Goal: Task Accomplishment & Management: Complete application form

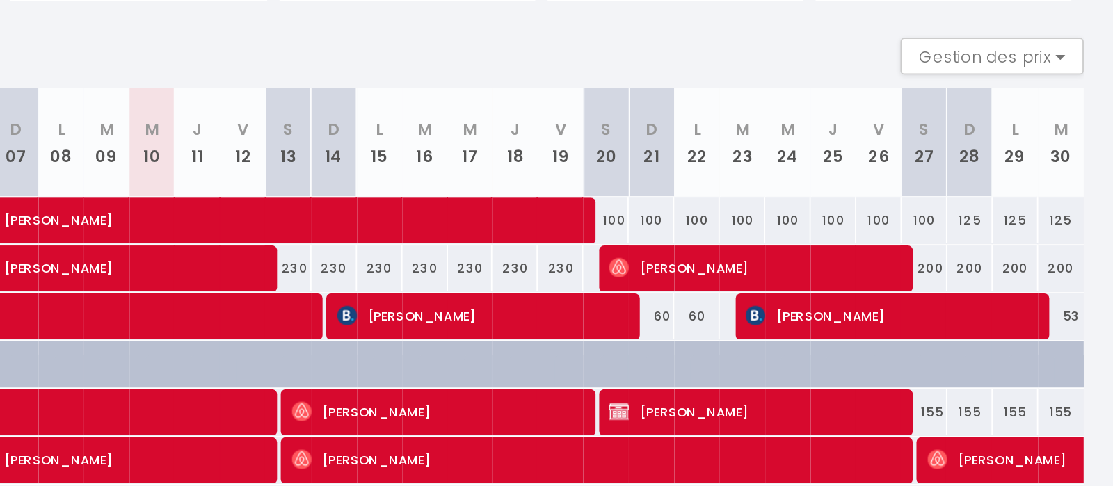
click at [859, 357] on div "60" at bounding box center [852, 357] width 26 height 26
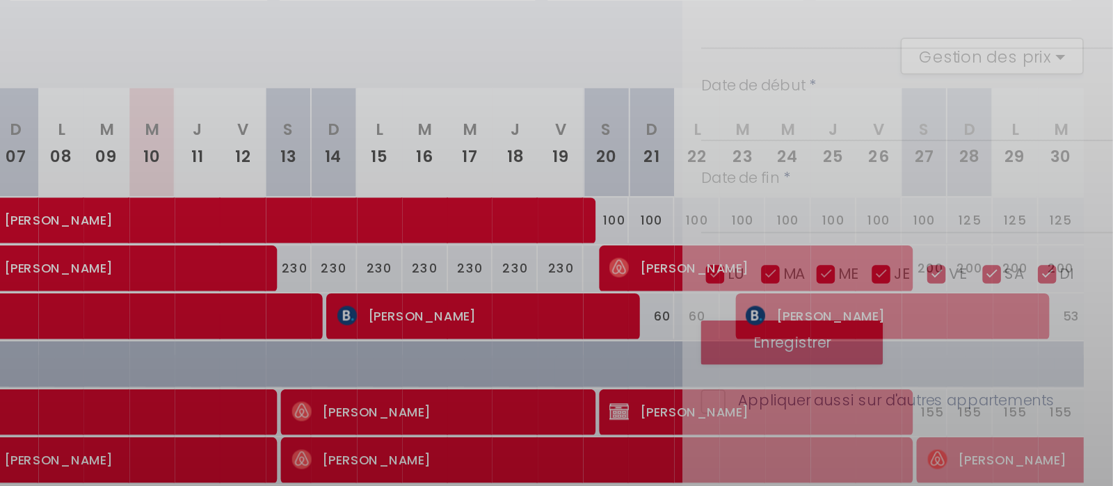
type input "60"
type input "Dim 21 Septembre 2025"
type input "Lun 22 Septembre 2025"
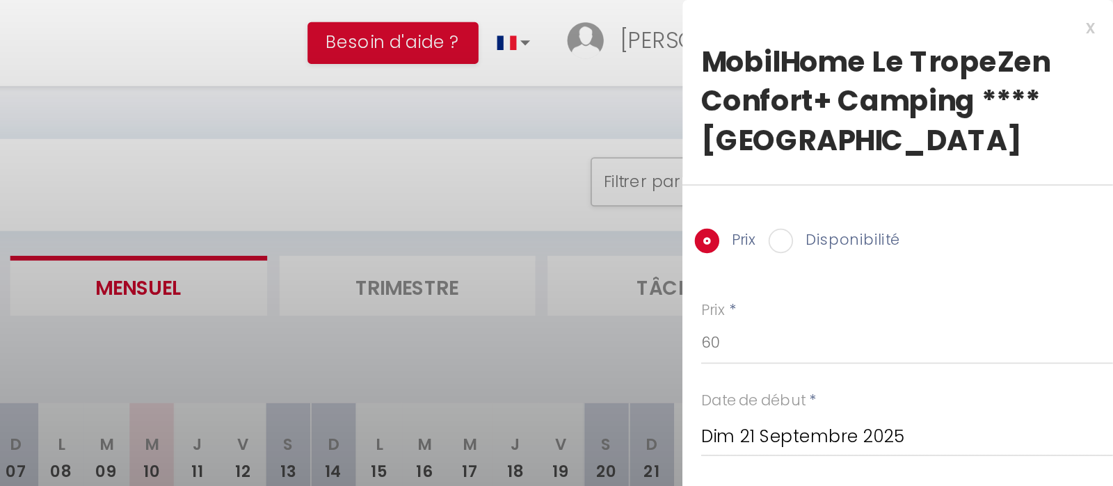
click at [1101, 15] on div "x" at bounding box center [985, 15] width 233 height 17
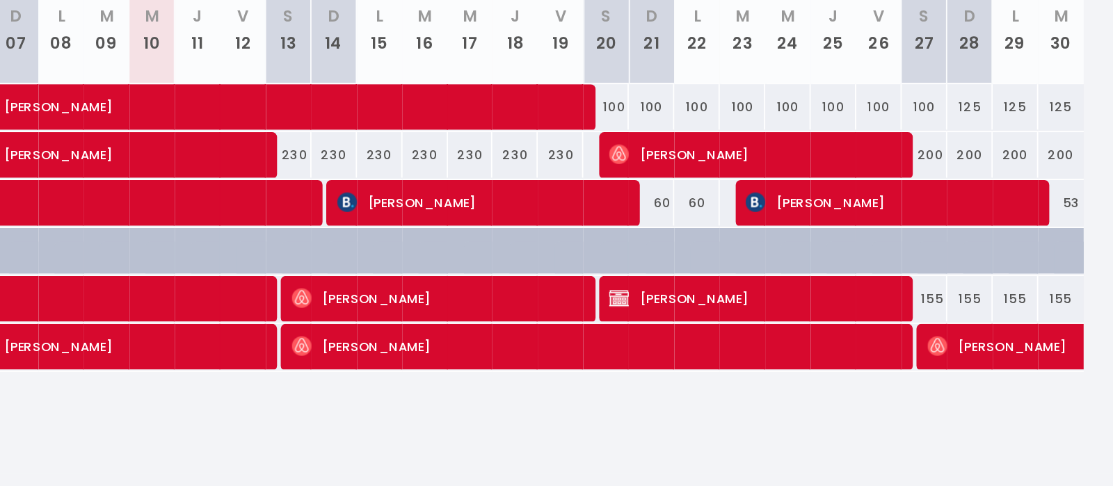
scroll to position [48, 0]
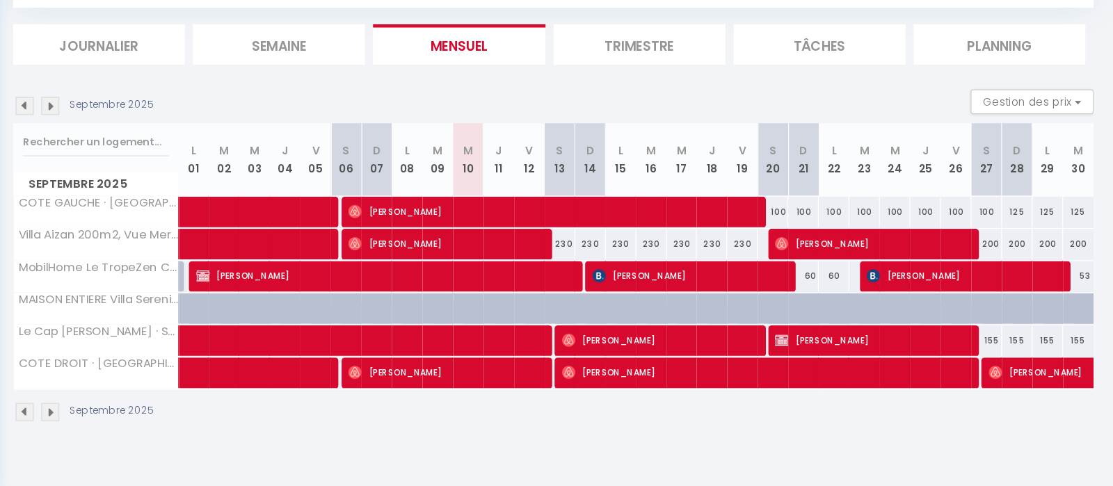
click at [833, 253] on div "100" at bounding box center [826, 255] width 26 height 26
type input "100"
type input "Sam 20 Septembre 2025"
type input "Dim 21 Septembre 2025"
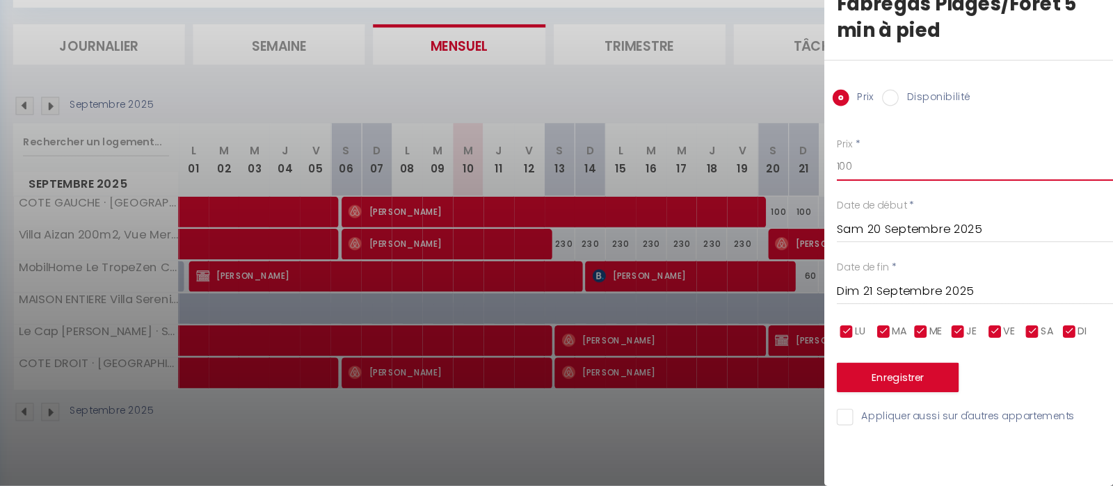
click at [935, 204] on input "100" at bounding box center [996, 216] width 233 height 25
type input "1"
type input "90"
click at [820, 140] on div at bounding box center [556, 243] width 1113 height 486
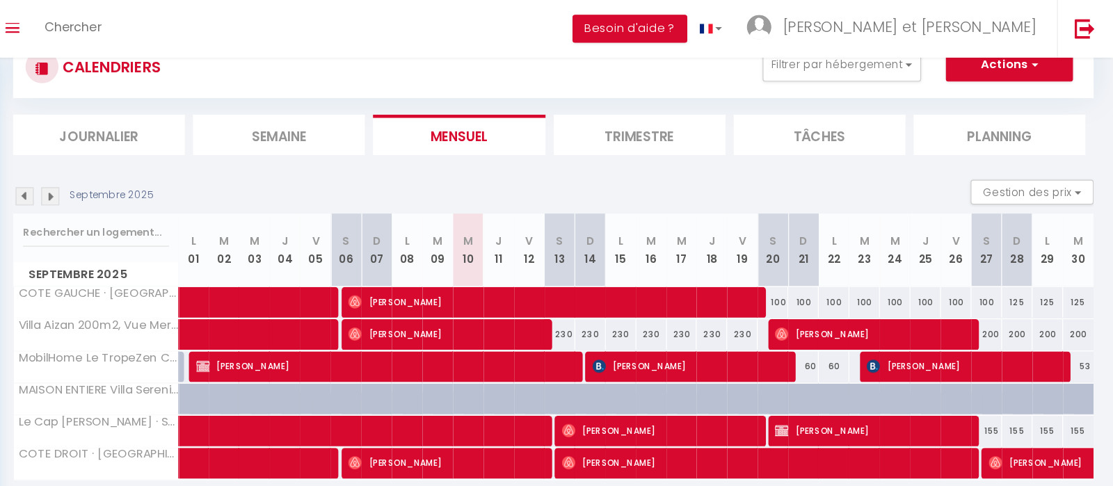
scroll to position [0, 0]
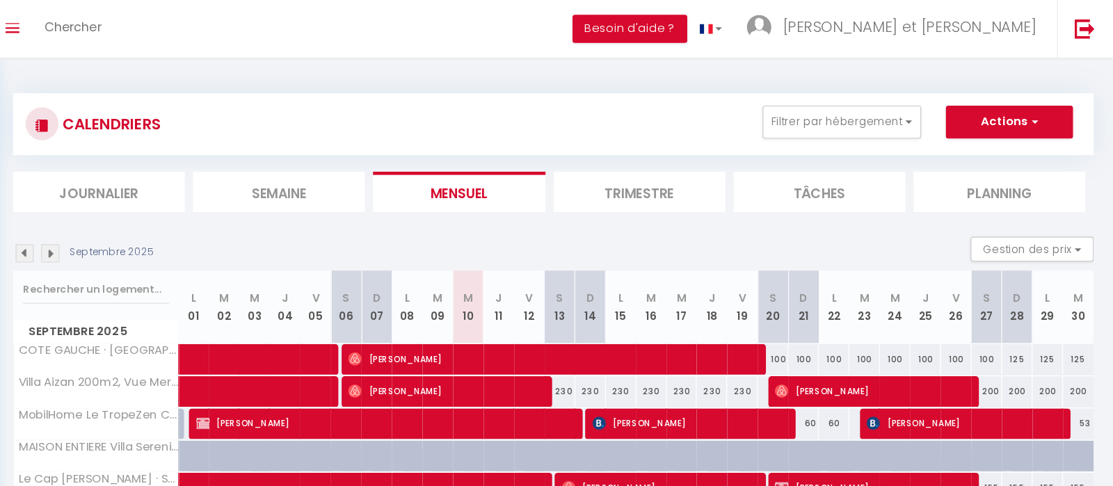
click at [289, 221] on div "Septembre 2025 Gestion des prix Nb Nuits minimum Règles Disponibilité" at bounding box center [641, 214] width 910 height 29
click at [196, 213] on img at bounding box center [195, 213] width 15 height 15
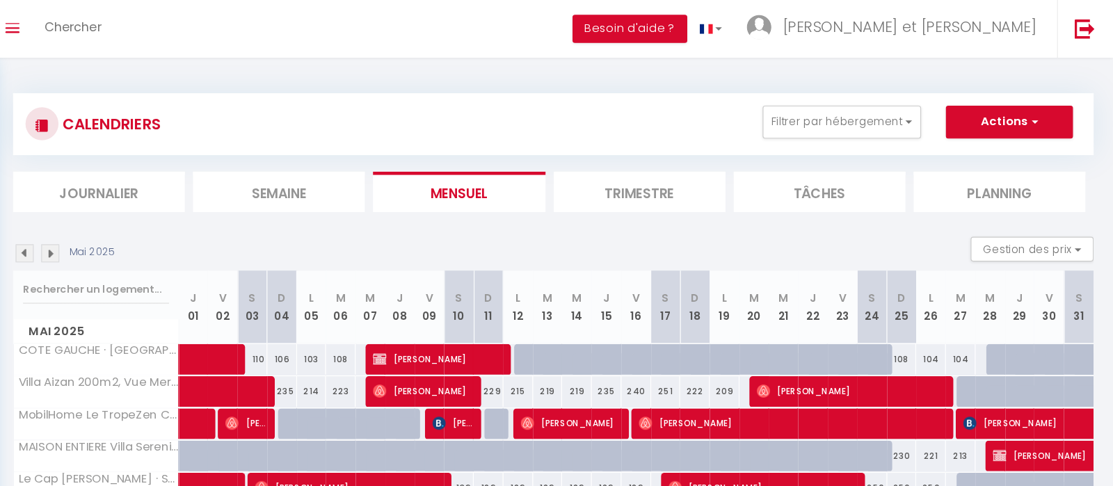
click at [196, 213] on img at bounding box center [195, 213] width 15 height 15
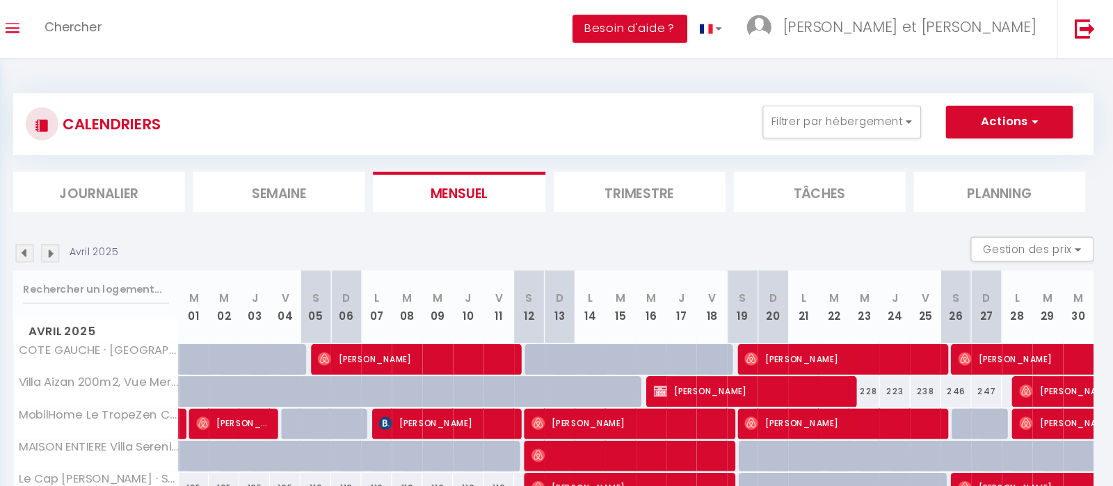
click at [196, 213] on img at bounding box center [195, 213] width 15 height 15
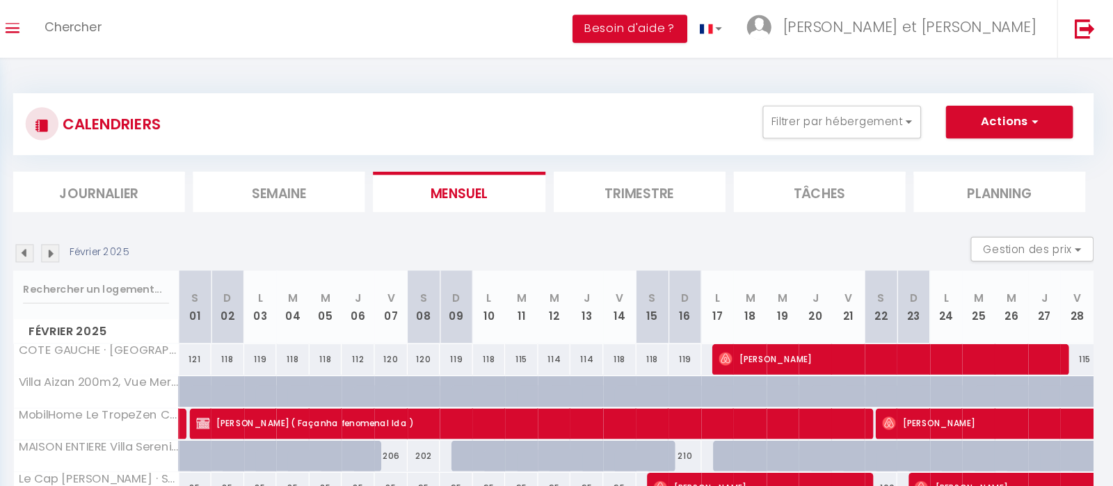
click at [196, 213] on img at bounding box center [195, 213] width 15 height 15
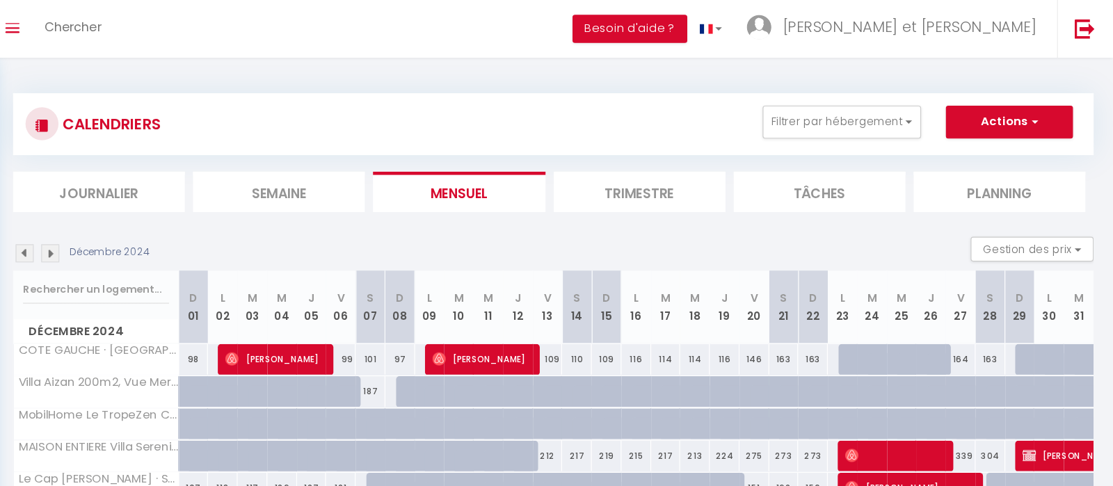
click at [196, 213] on img at bounding box center [195, 213] width 15 height 15
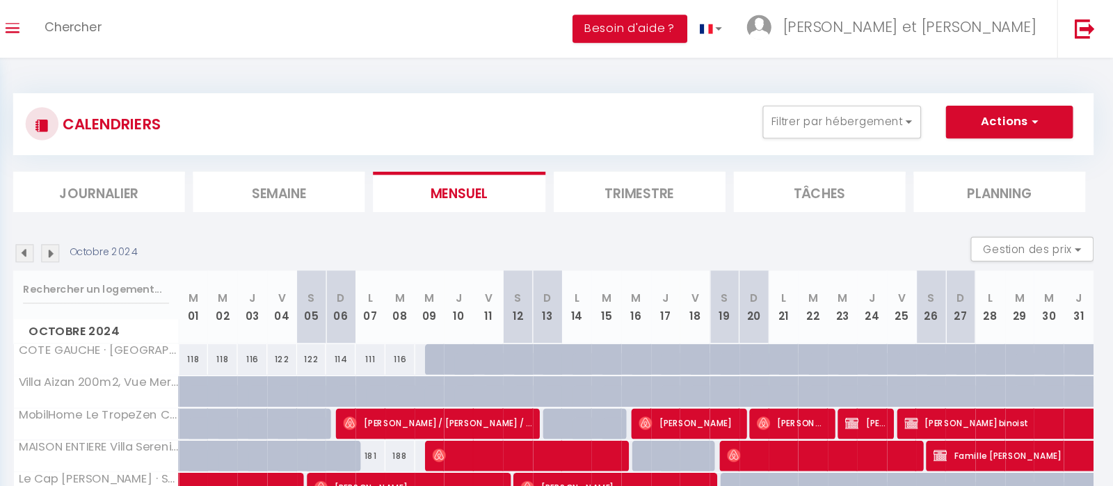
click at [196, 213] on img at bounding box center [195, 213] width 15 height 15
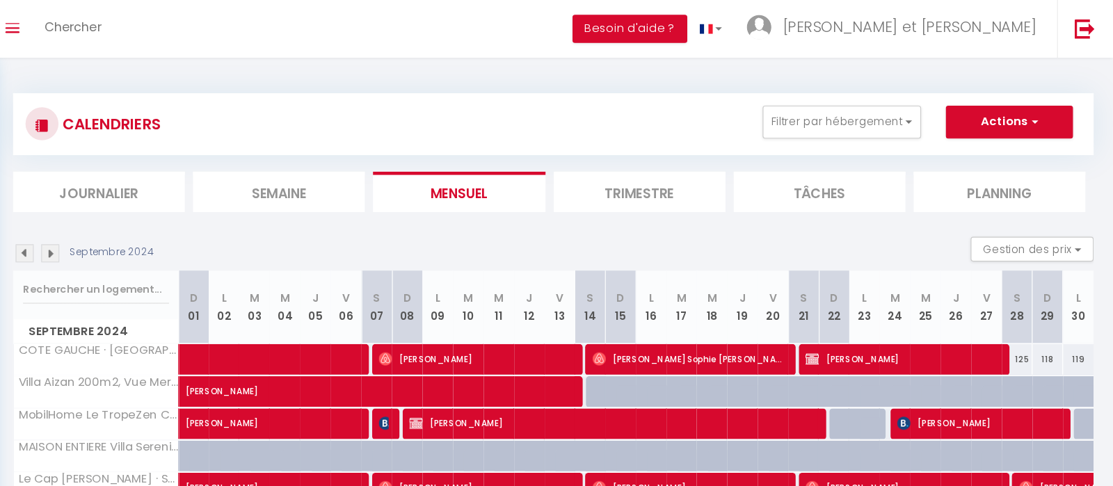
click at [899, 296] on span "[PERSON_NAME]" at bounding box center [934, 302] width 163 height 26
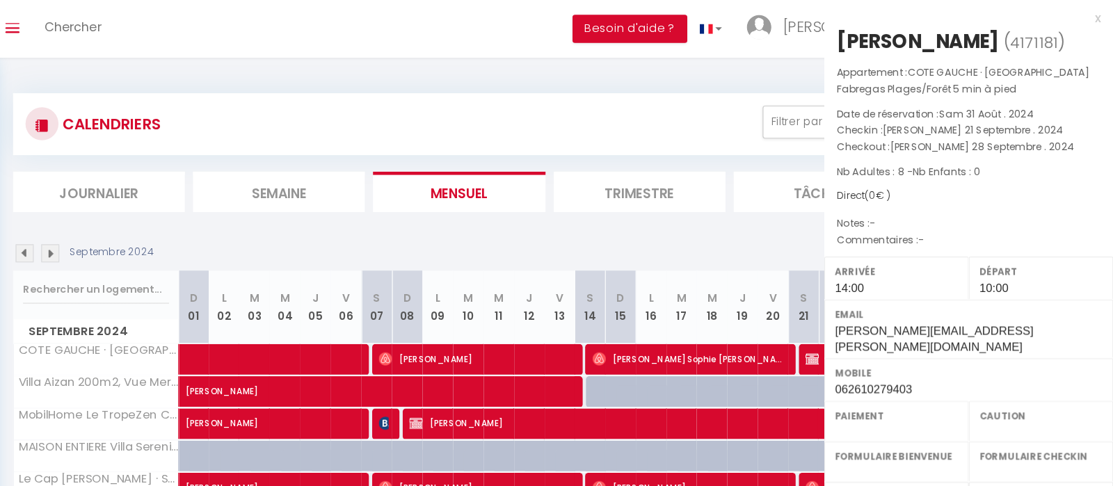
select select "OK"
select select "KO"
select select "0"
select select "1"
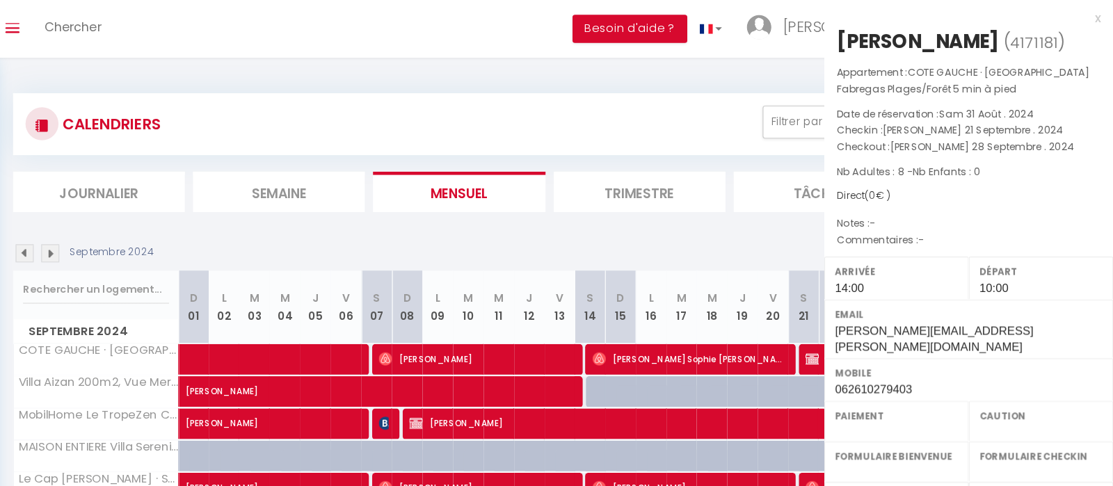
select select
select select "19285"
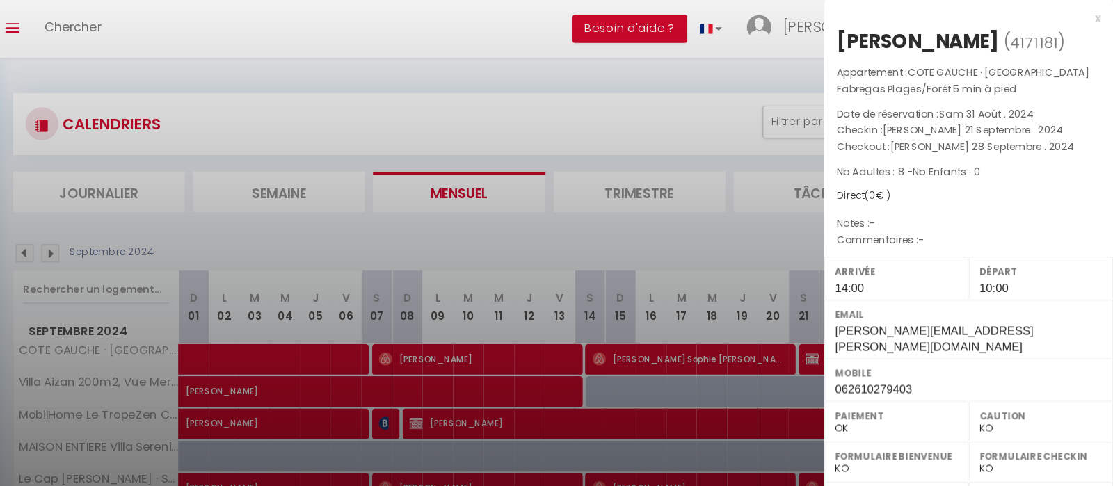
click at [1101, 13] on div "x" at bounding box center [985, 15] width 233 height 17
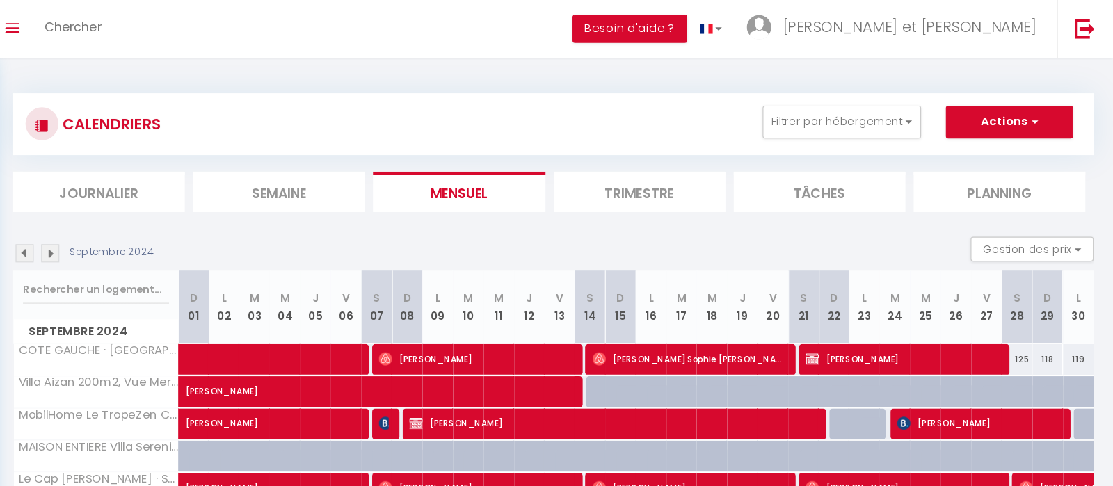
click at [736, 304] on span "[PERSON_NAME] Sophie [PERSON_NAME]" at bounding box center [755, 302] width 163 height 26
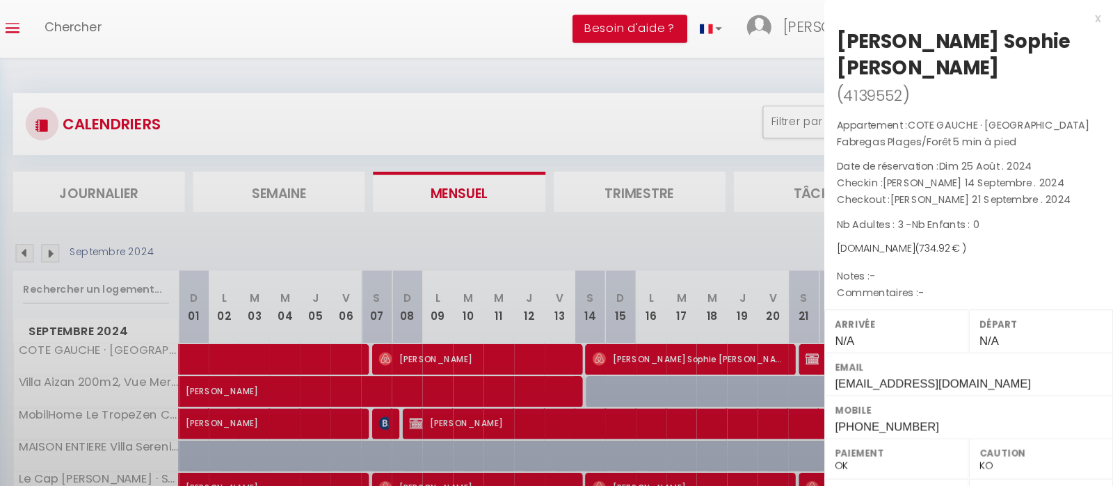
select select "OK"
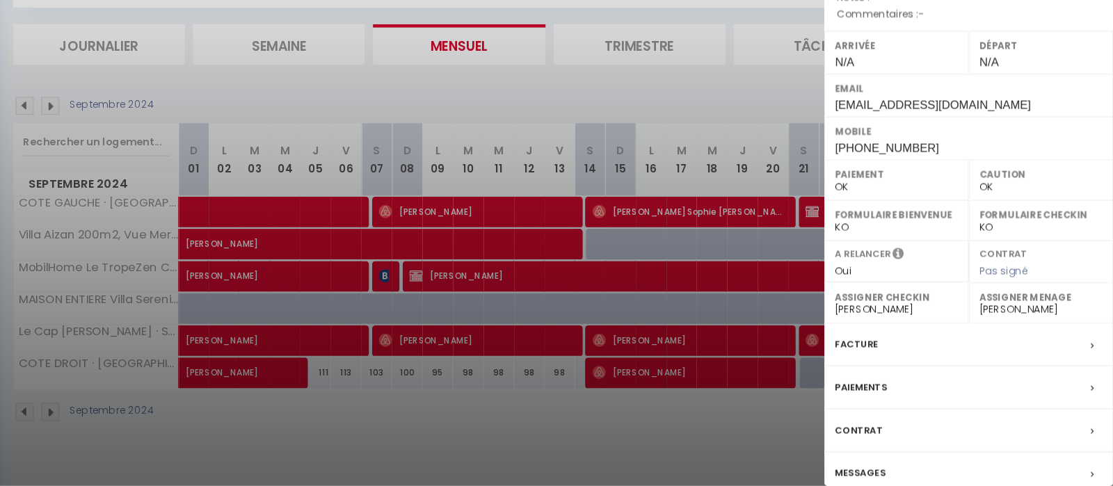
scroll to position [218, 0]
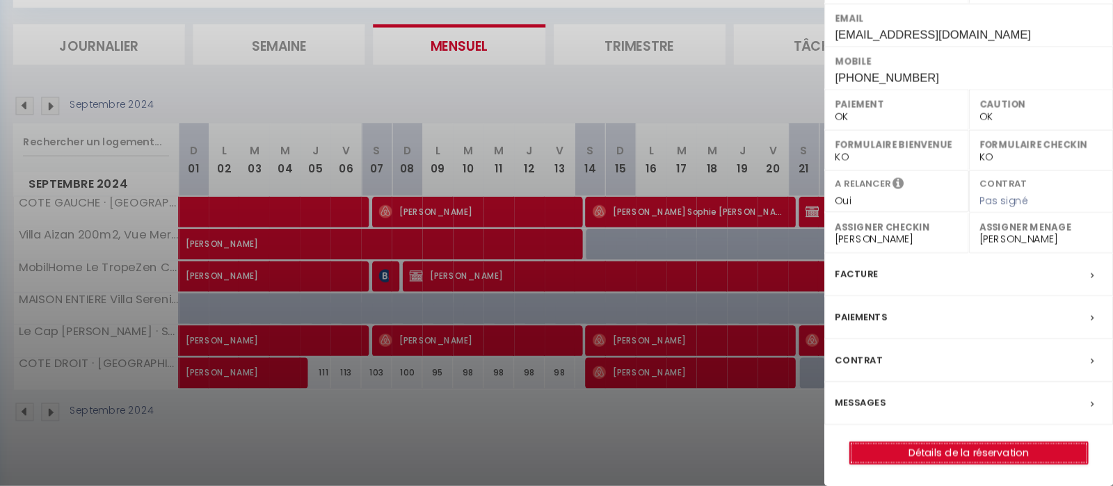
click at [982, 460] on link "Détails de la réservation" at bounding box center [991, 458] width 200 height 18
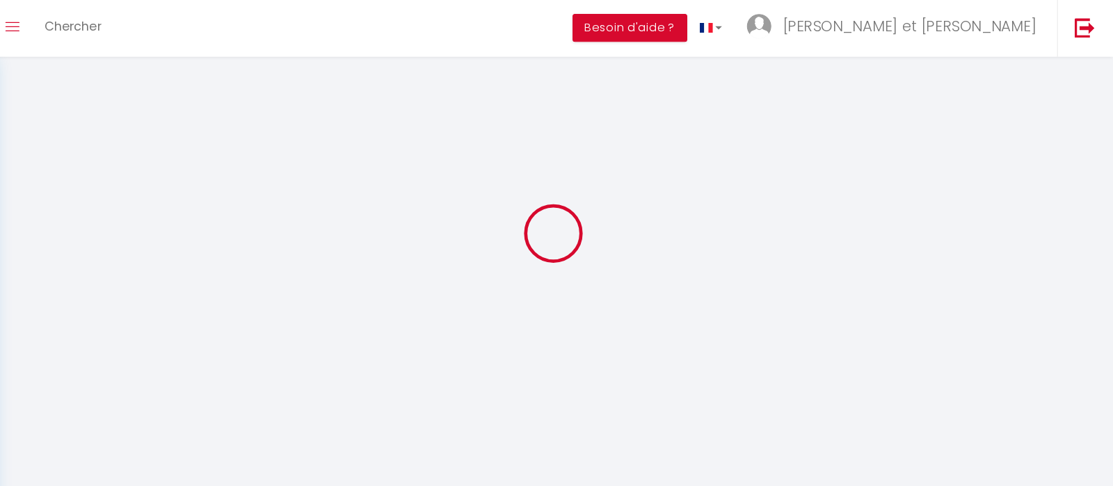
type input "[PERSON_NAME]"
type input "[EMAIL_ADDRESS][DOMAIN_NAME]"
type input "[PHONE_NUMBER]"
select select "DE"
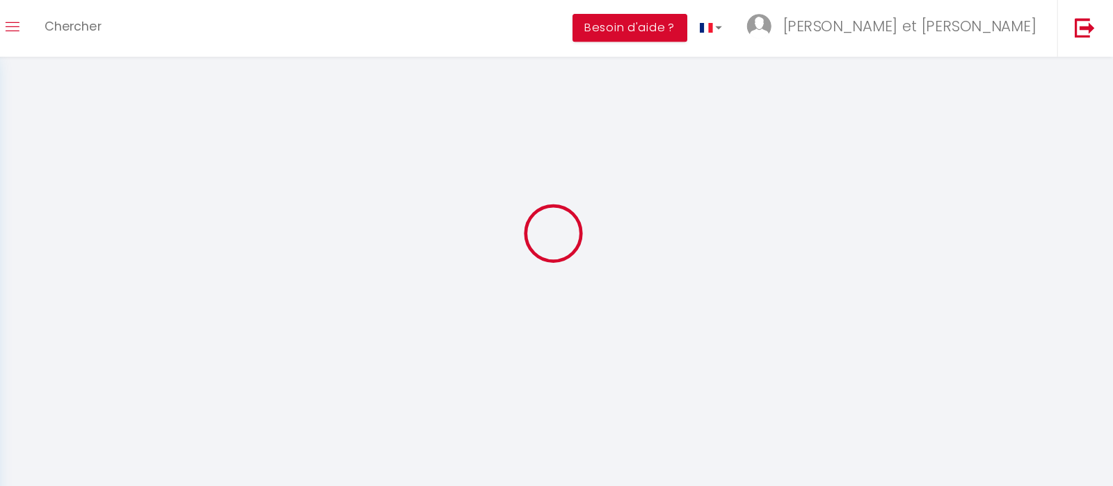
type input "127.39"
select select "38040"
select select "1"
select select
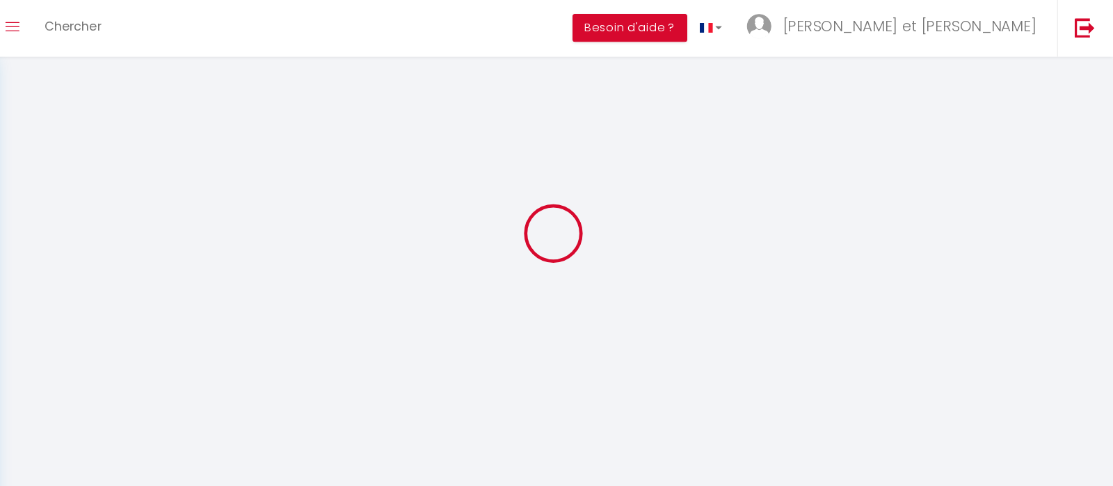
type input "3"
select select "12"
select select
type input "614.7"
checkbox input "false"
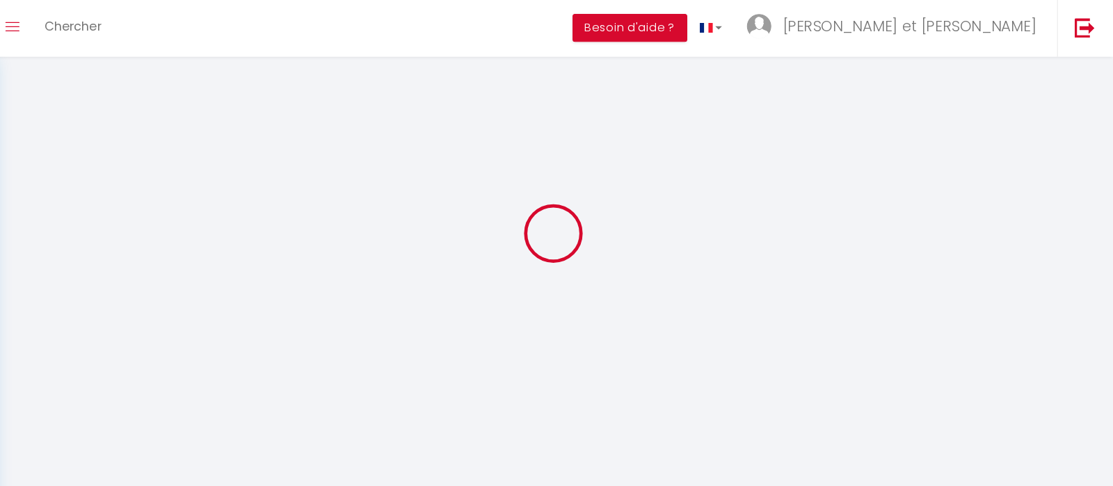
type input "0"
select select "1"
type input "0"
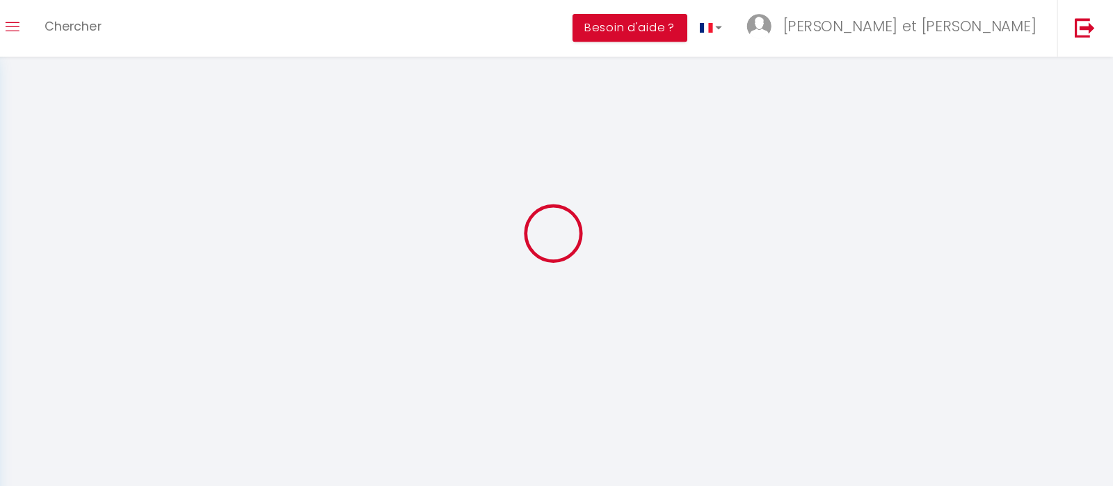
select select
select select "15"
checkbox input "false"
select select
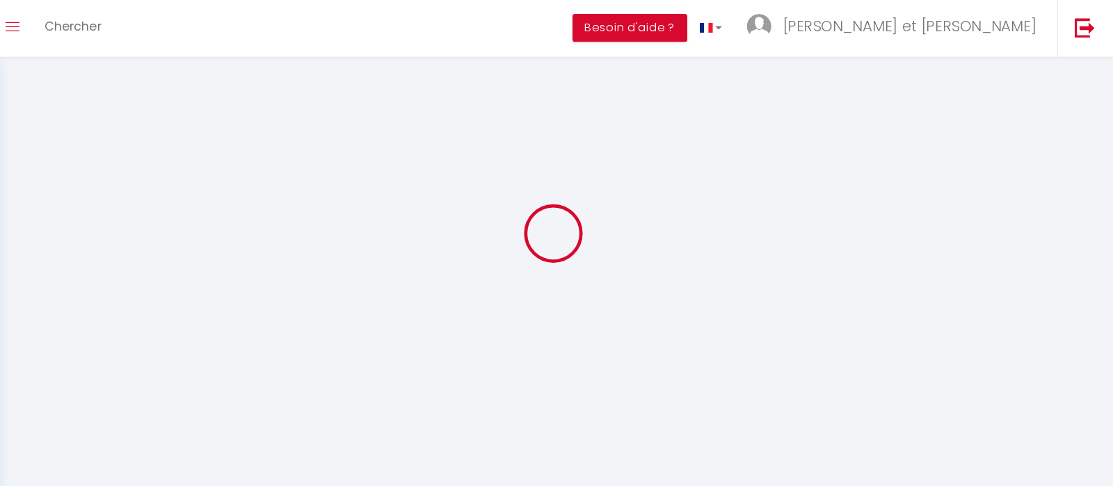
select select
checkbox input "false"
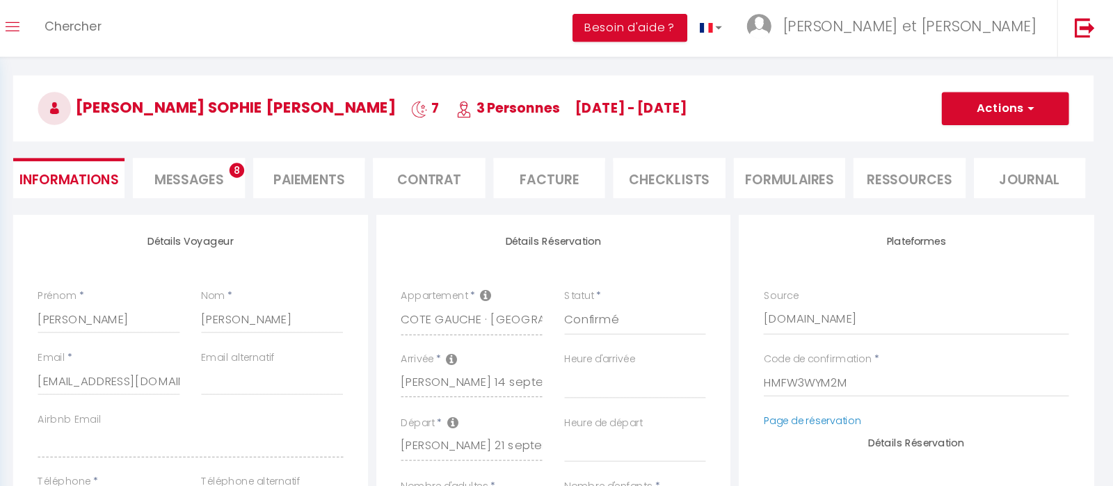
select select
checkbox input "false"
type input "93"
type input "27.22"
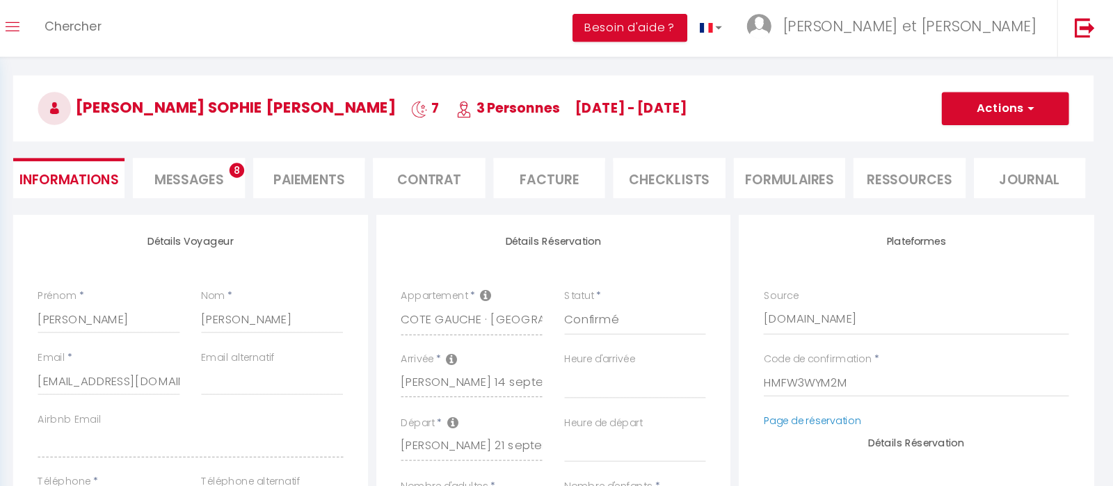
select select
checkbox input "false"
select select
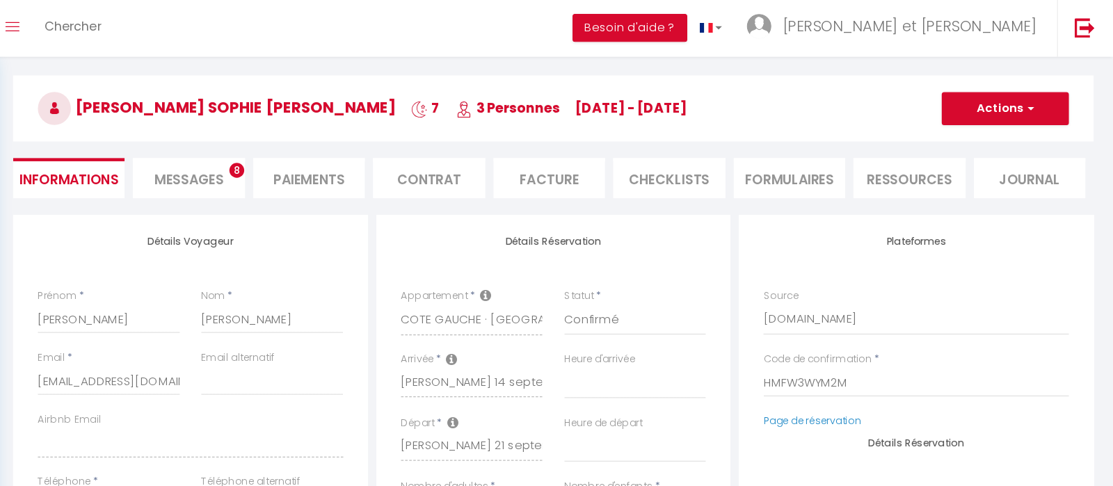
checkbox input "false"
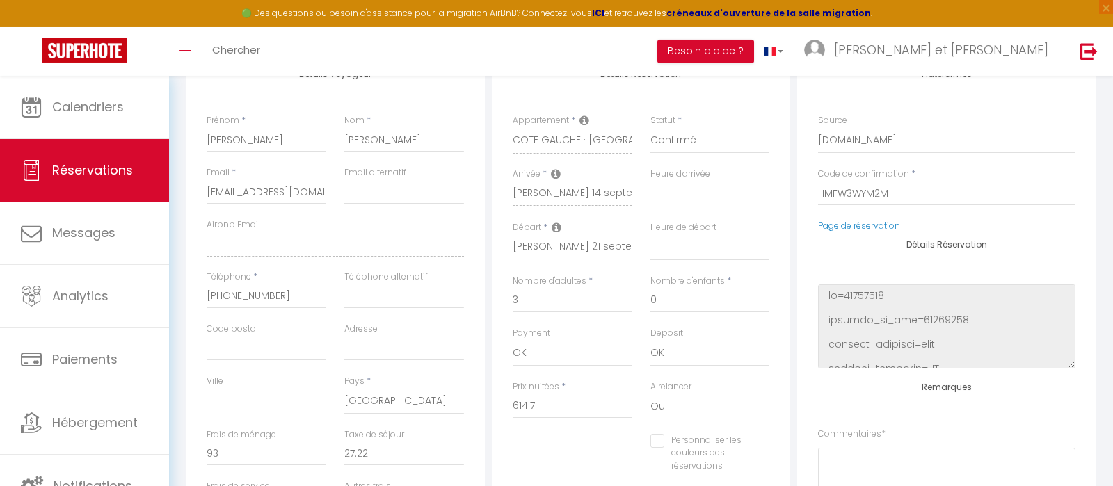
scroll to position [197, 0]
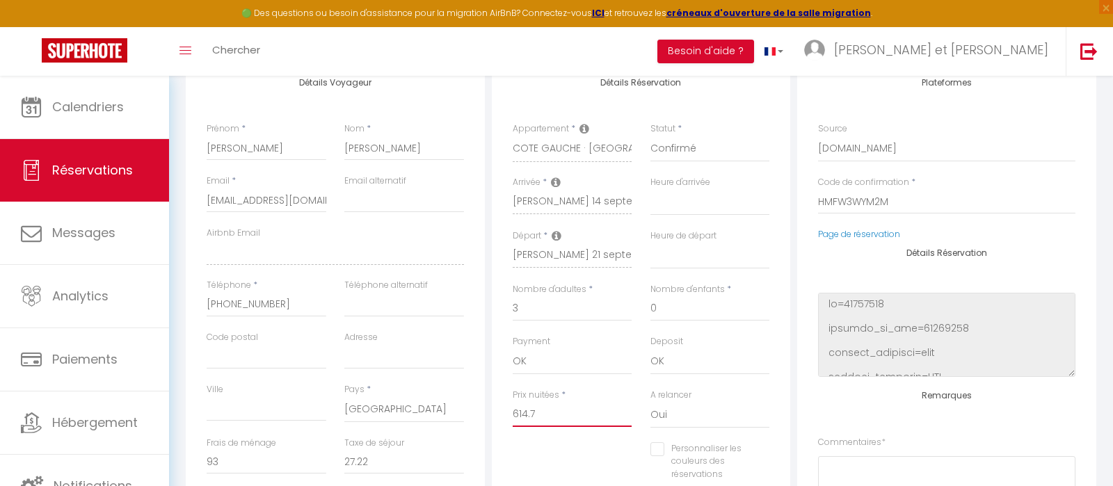
drag, startPoint x: 549, startPoint y: 413, endPoint x: 489, endPoint y: 401, distance: 61.0
click at [513, 402] on input "614.7" at bounding box center [573, 414] width 120 height 25
click at [650, 189] on select "00:00 00:30 01:00 01:30 02:00 02:30 03:00 03:30 04:00 04:30 05:00 05:30 06:00 0…" at bounding box center [710, 202] width 120 height 26
click at [675, 204] on select "00:00 00:30 01:00 01:30 02:00 02:30 03:00 03:30 04:00 04:30 05:00 05:30 06:00 0…" at bounding box center [710, 202] width 120 height 26
